Goal: Task Accomplishment & Management: Complete application form

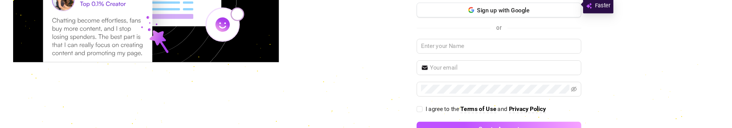
scroll to position [77, 0]
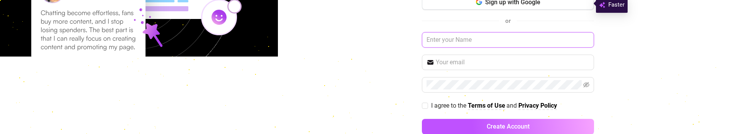
click at [458, 37] on input "text" at bounding box center [508, 39] width 172 height 15
type input "Elad"
paste input "[EMAIL_ADDRESS][DOMAIN_NAME]"
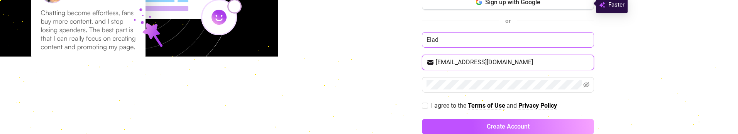
type input "[EMAIL_ADDRESS][DOMAIN_NAME]"
click at [422, 105] on input "I agree to the Terms of Use and Privacy Policy" at bounding box center [424, 104] width 5 height 5
checkbox input "true"
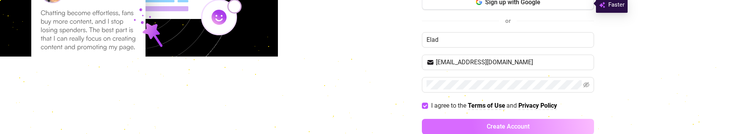
click at [456, 123] on button "Create Account" at bounding box center [508, 125] width 172 height 15
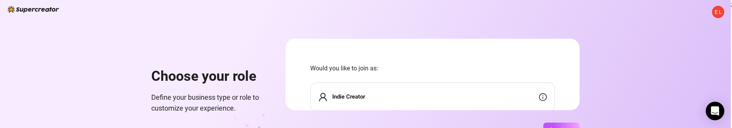
click at [352, 88] on div "Indie Creator" at bounding box center [432, 96] width 245 height 29
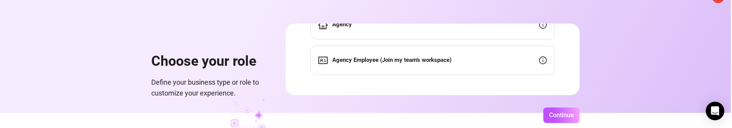
scroll to position [38, 0]
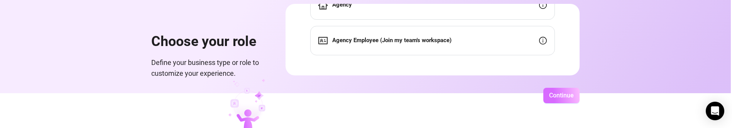
click at [561, 92] on button "Continue" at bounding box center [561, 95] width 36 height 15
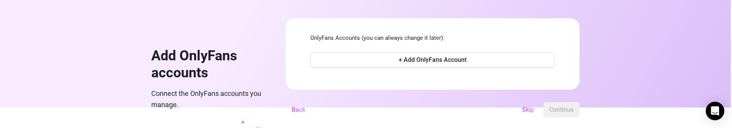
scroll to position [39, 0]
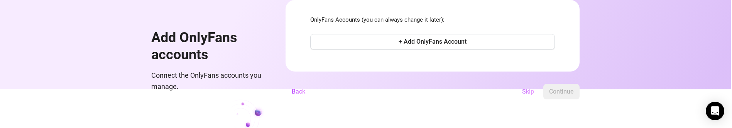
click at [531, 95] on span "Skip" at bounding box center [528, 91] width 12 height 7
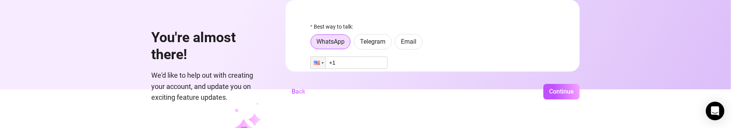
scroll to position [0, 0]
click at [405, 43] on span "Email" at bounding box center [408, 43] width 15 height 7
click at [397, 46] on input "Email" at bounding box center [397, 46] width 0 height 0
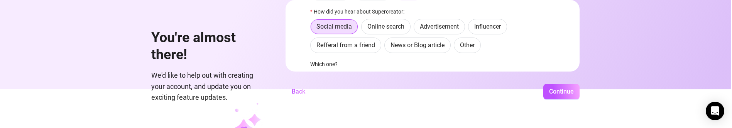
scroll to position [37, 0]
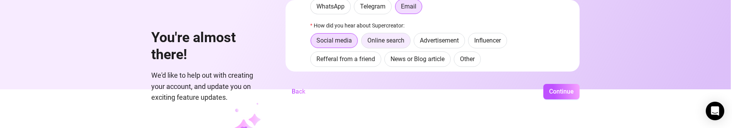
click at [401, 41] on span "Online search" at bounding box center [385, 40] width 37 height 7
click at [364, 42] on input "Online search" at bounding box center [364, 42] width 0 height 0
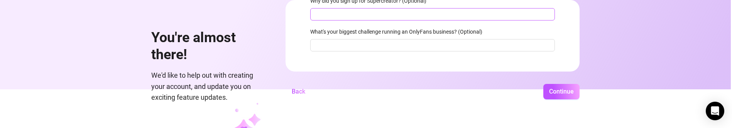
scroll to position [122, 0]
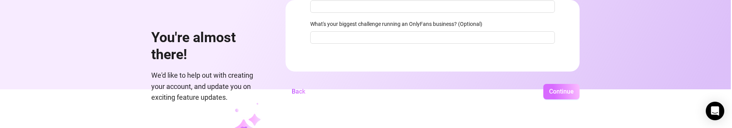
click at [561, 92] on span "Continue" at bounding box center [561, 91] width 25 height 7
